Goal: Transaction & Acquisition: Purchase product/service

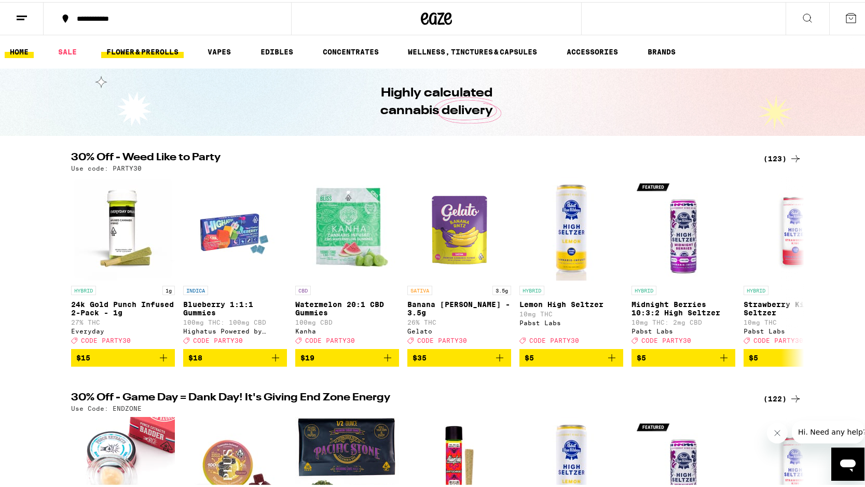
click at [152, 51] on link "FLOWER & PREROLLS" at bounding box center [142, 50] width 82 height 12
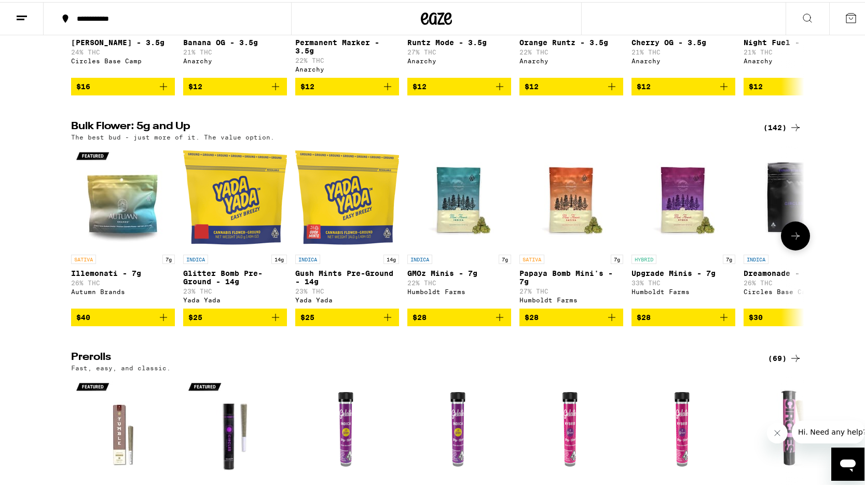
scroll to position [259, 0]
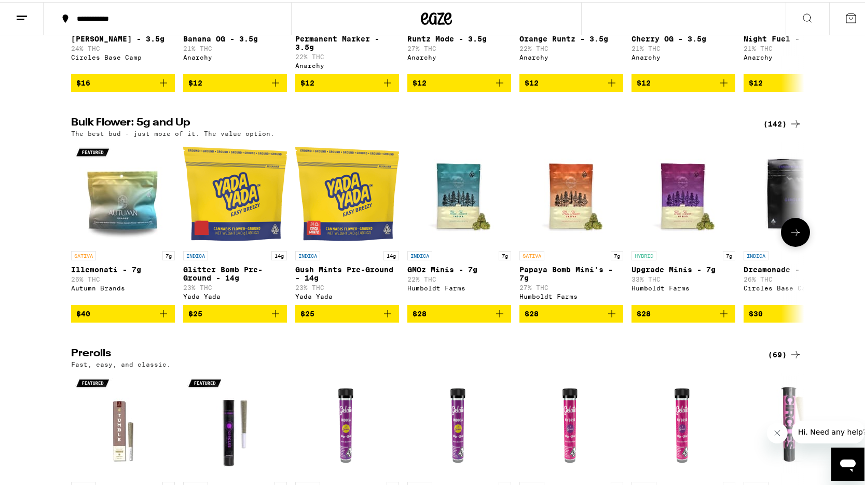
click at [796, 236] on icon at bounding box center [795, 230] width 12 height 12
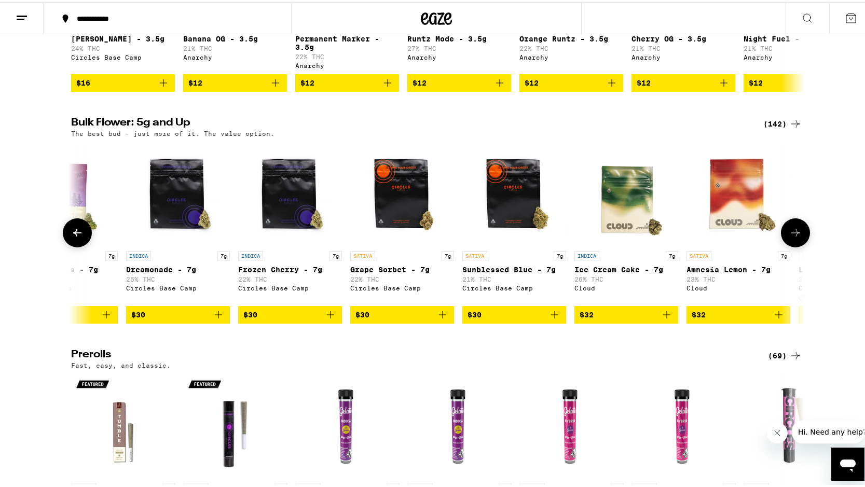
click at [796, 237] on icon at bounding box center [795, 231] width 12 height 12
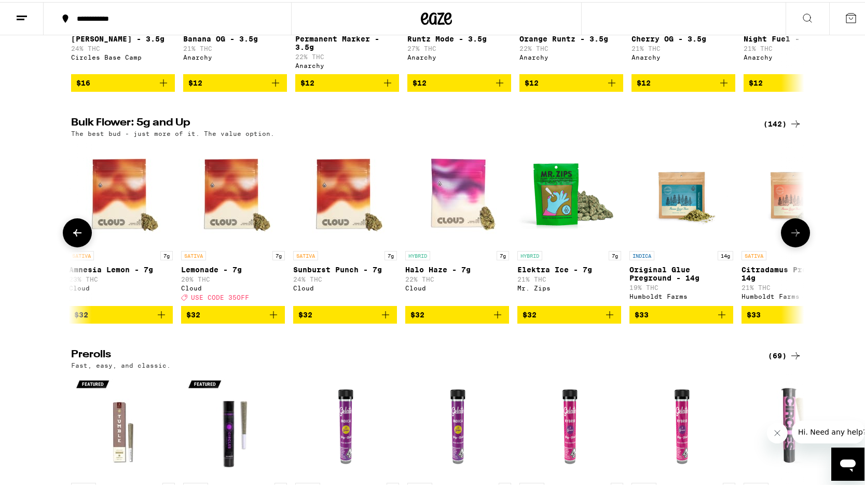
click at [796, 237] on icon at bounding box center [795, 231] width 12 height 12
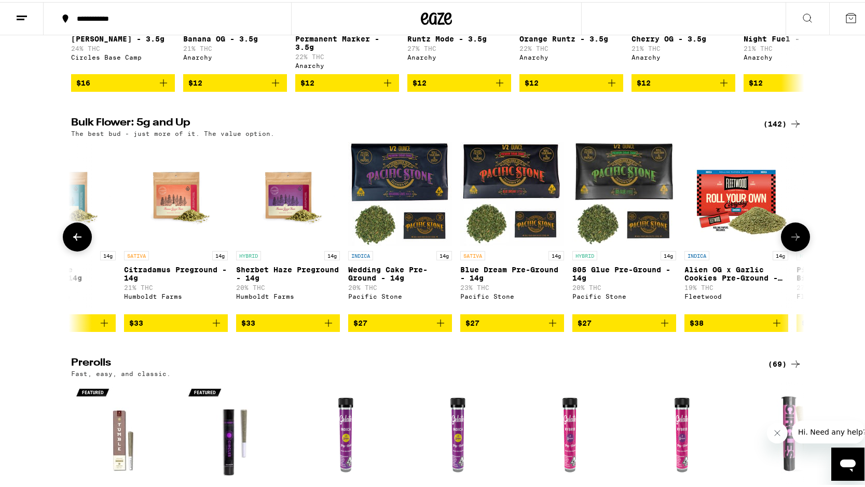
click at [796, 237] on button at bounding box center [795, 234] width 29 height 29
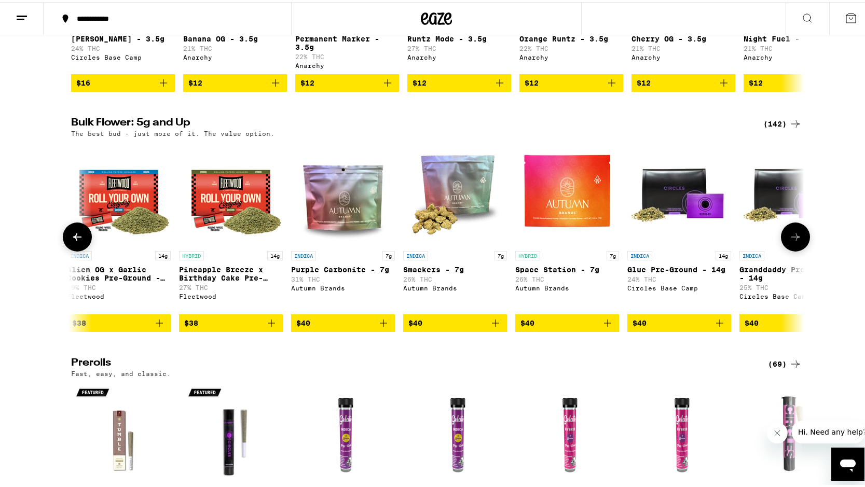
click at [796, 237] on button at bounding box center [795, 234] width 29 height 29
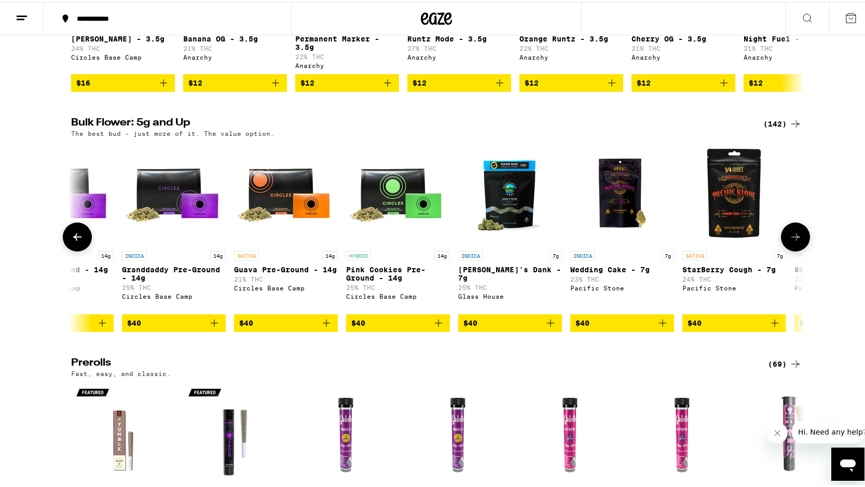
click at [796, 237] on button at bounding box center [795, 234] width 29 height 29
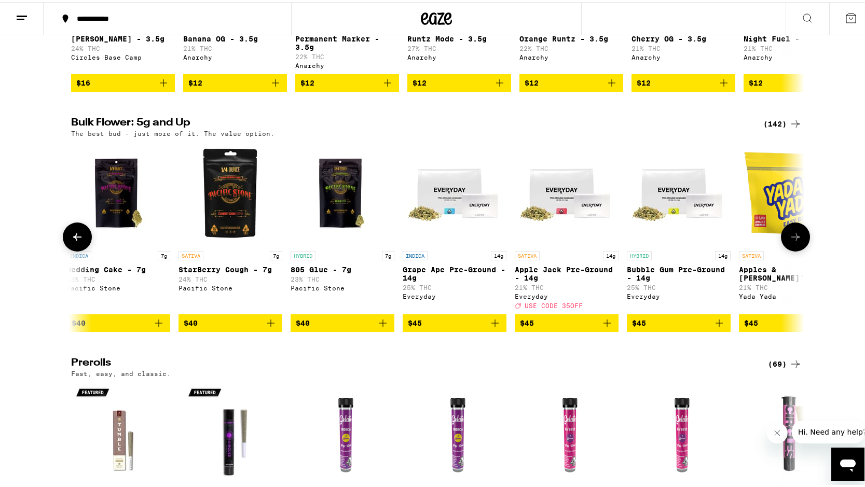
click at [796, 237] on button at bounding box center [795, 234] width 29 height 29
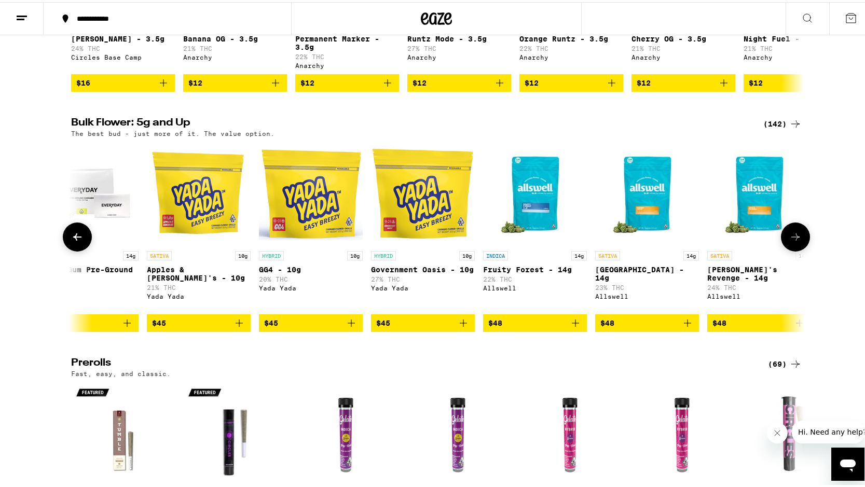
click at [796, 237] on button at bounding box center [795, 234] width 29 height 29
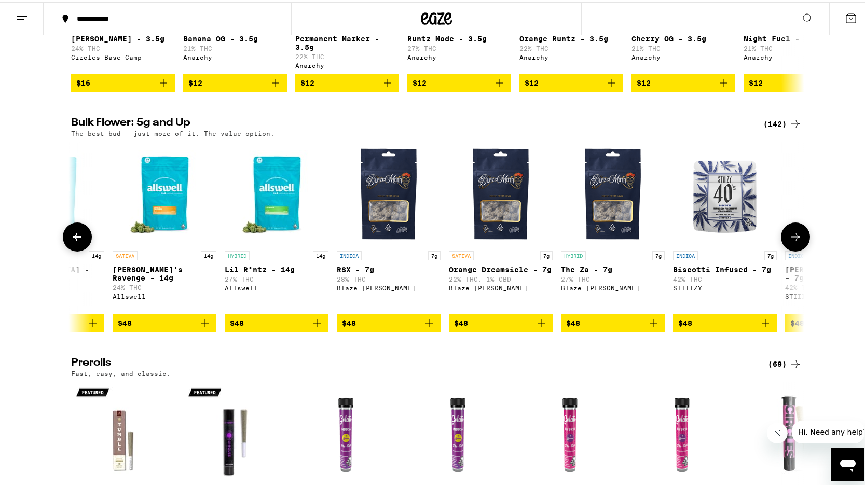
click at [796, 237] on button at bounding box center [795, 234] width 29 height 29
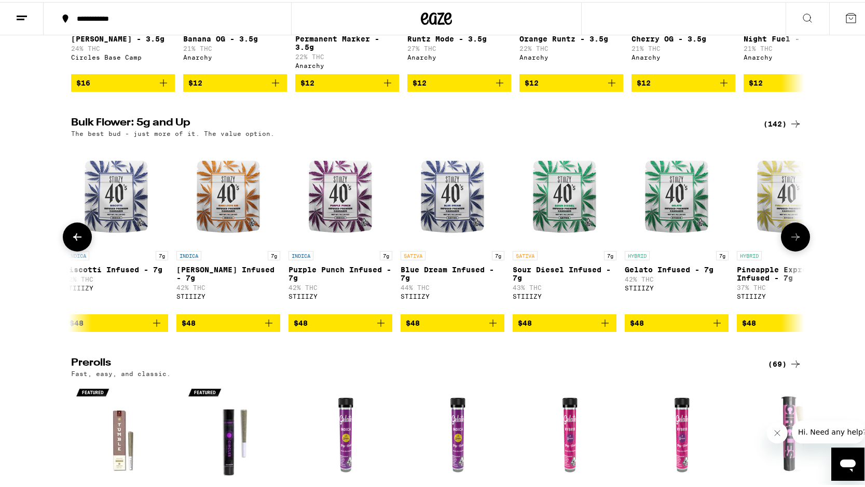
scroll to position [0, 5393]
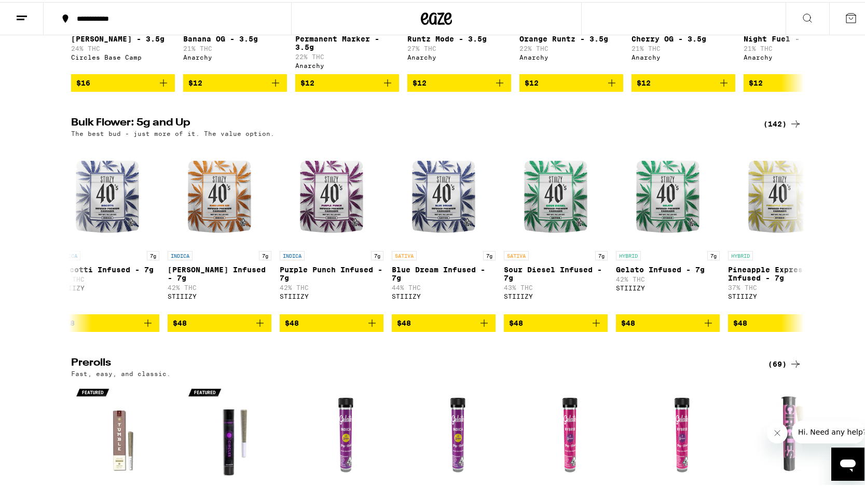
click at [779, 127] on div "(142)" at bounding box center [782, 122] width 38 height 12
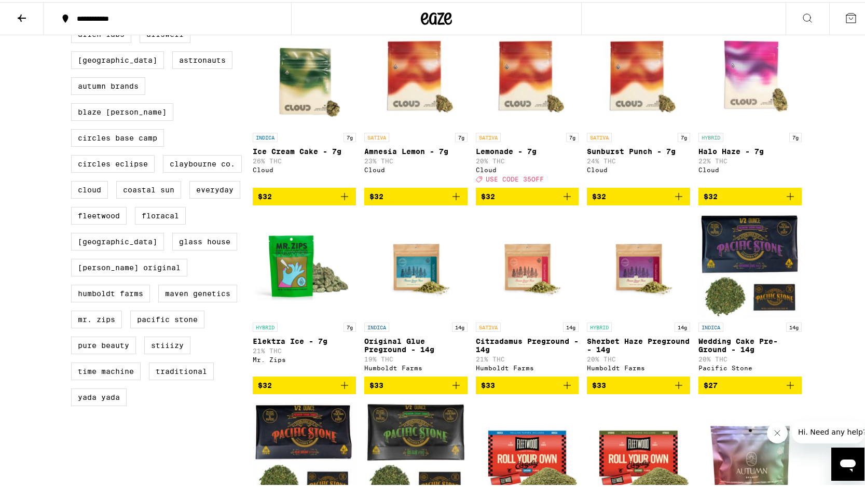
scroll to position [467, 0]
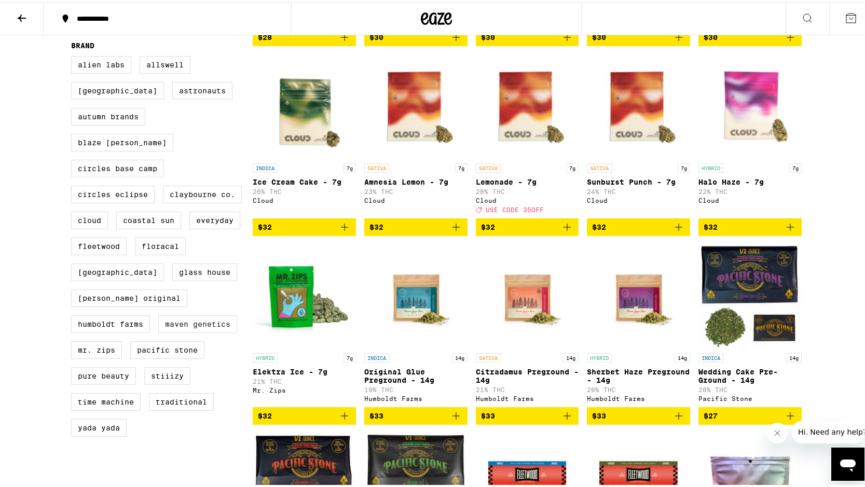
click at [192, 326] on label "Maven Genetics" at bounding box center [197, 322] width 79 height 18
click at [74, 56] on input "Maven Genetics" at bounding box center [73, 55] width 1 height 1
checkbox input "true"
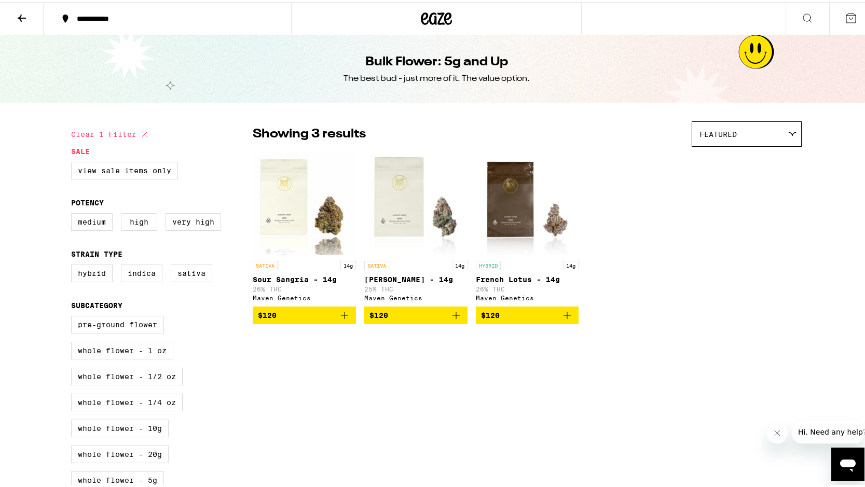
click at [342, 317] on icon "Add to bag" at bounding box center [344, 313] width 7 height 7
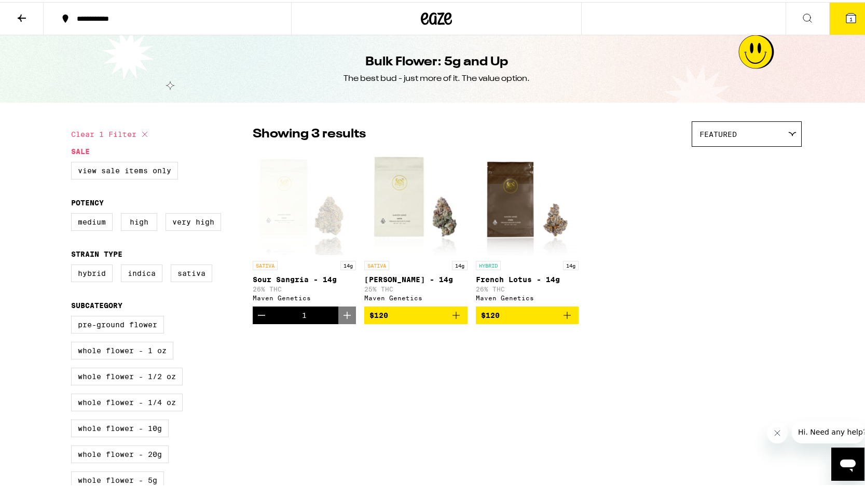
click at [452, 318] on icon "Add to bag" at bounding box center [456, 313] width 12 height 12
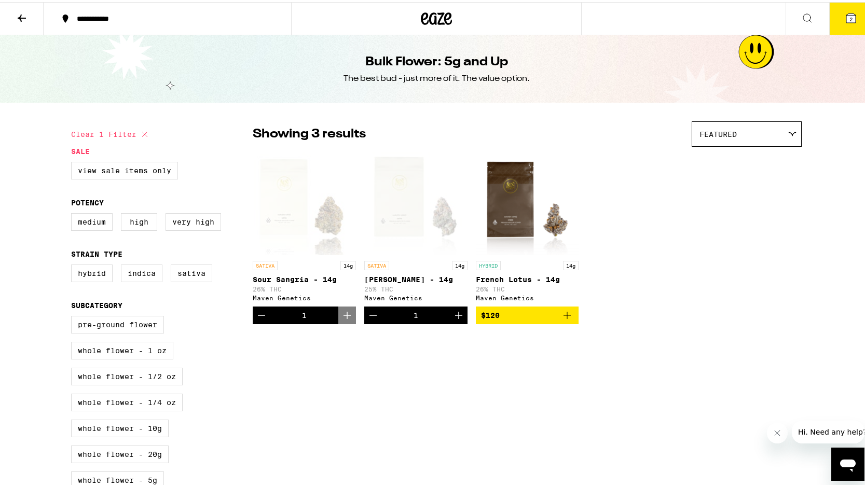
click at [852, 12] on button "2" at bounding box center [851, 17] width 44 height 32
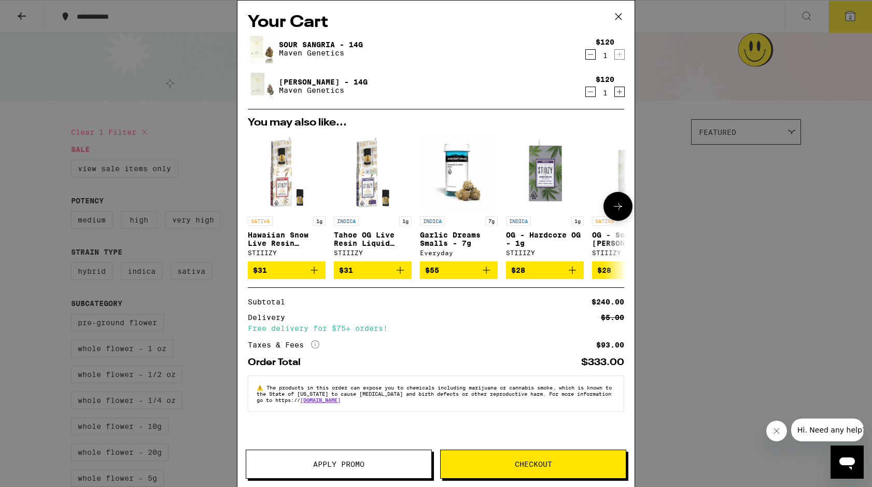
click at [316, 272] on icon "Add to bag" at bounding box center [314, 270] width 12 height 12
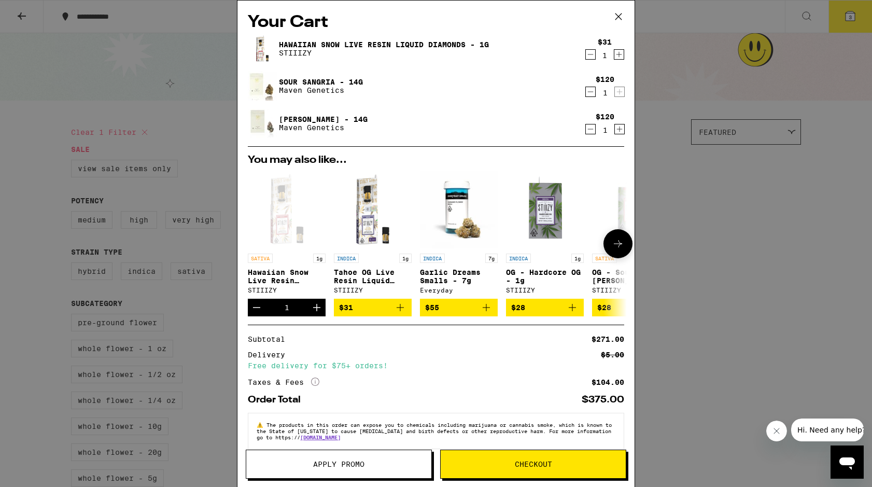
click at [402, 313] on icon "Add to bag" at bounding box center [400, 307] width 12 height 12
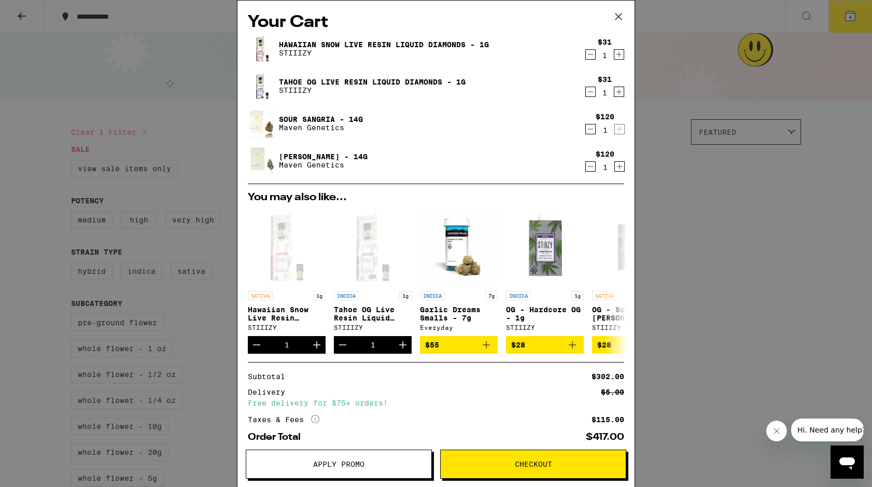
click at [513, 456] on button "Checkout" at bounding box center [533, 464] width 186 height 29
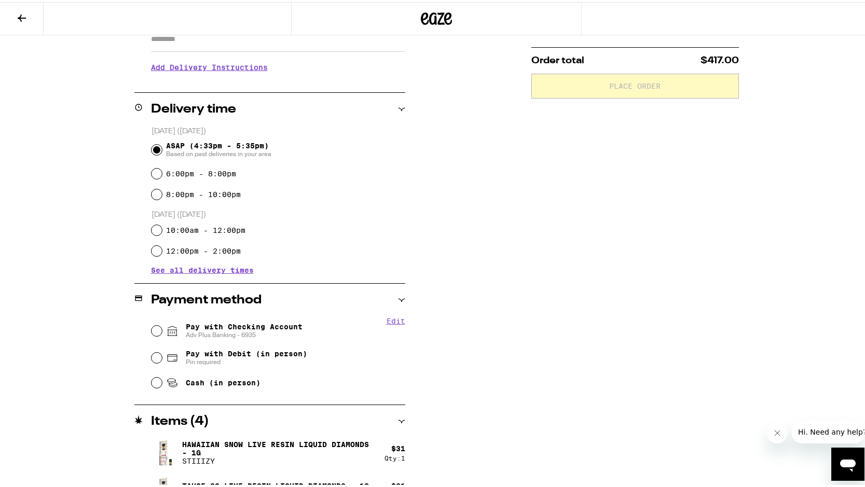
scroll to position [207, 0]
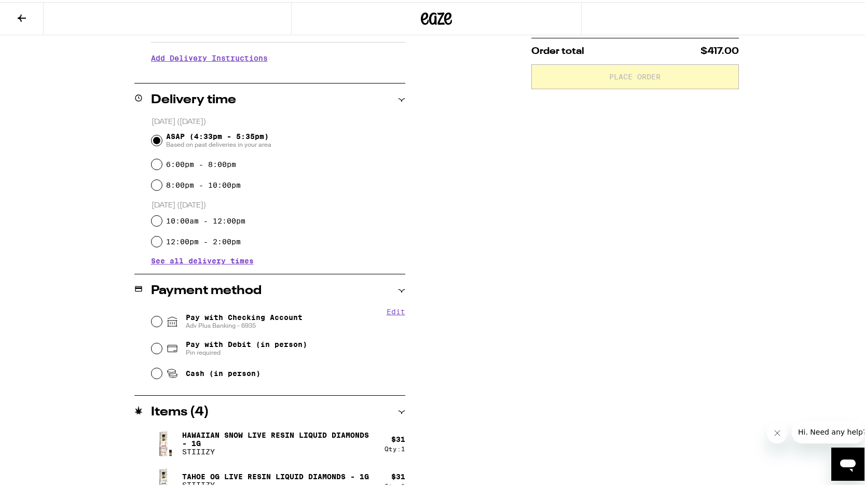
click at [158, 369] on div "Cash (in person)" at bounding box center [278, 371] width 254 height 23
click at [152, 371] on input "Cash (in person)" at bounding box center [156, 371] width 10 height 10
radio input "true"
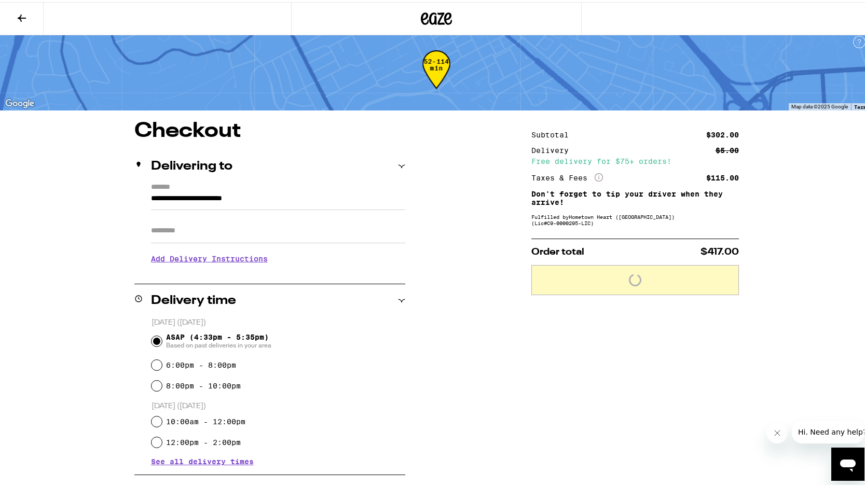
scroll to position [0, 0]
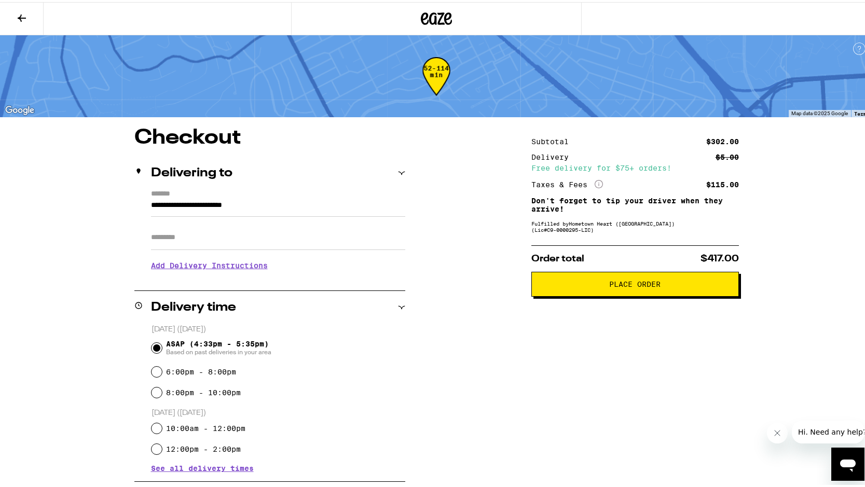
click at [614, 286] on span "Place Order" at bounding box center [634, 281] width 51 height 7
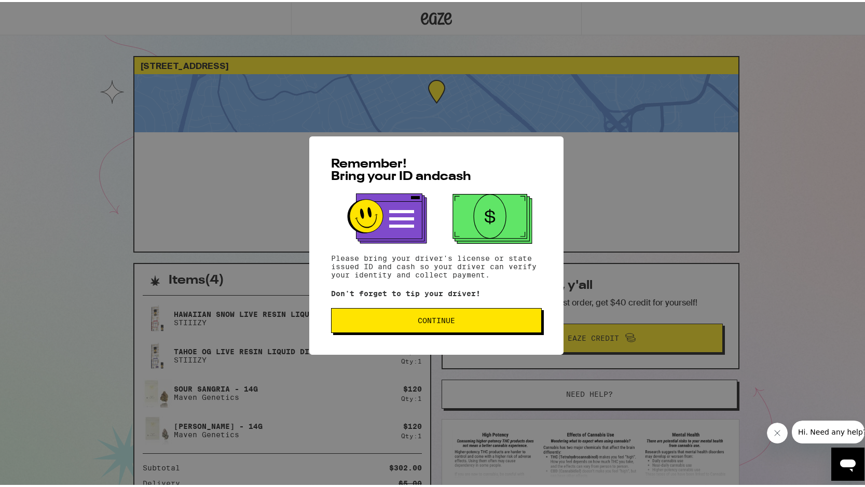
click at [463, 317] on span "Continue" at bounding box center [436, 318] width 193 height 7
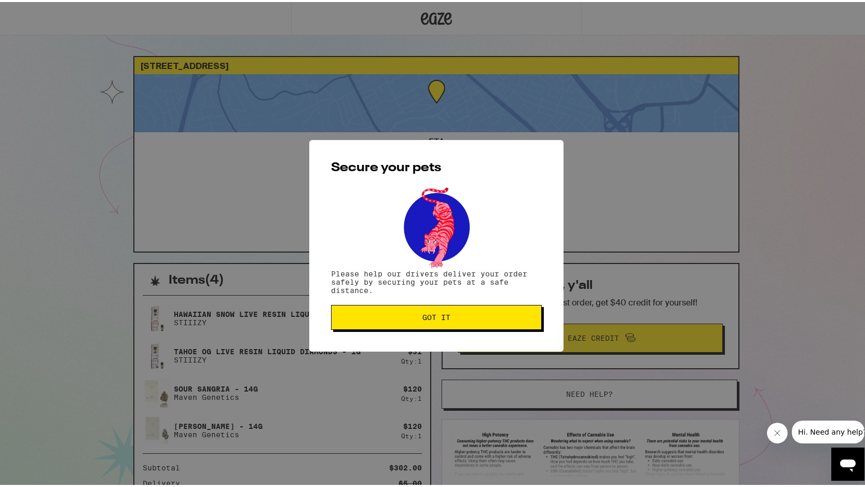
drag, startPoint x: 418, startPoint y: 317, endPoint x: 422, endPoint y: 324, distance: 8.1
click at [422, 317] on span "Got it" at bounding box center [436, 315] width 28 height 7
